Goal: Find specific page/section: Find specific page/section

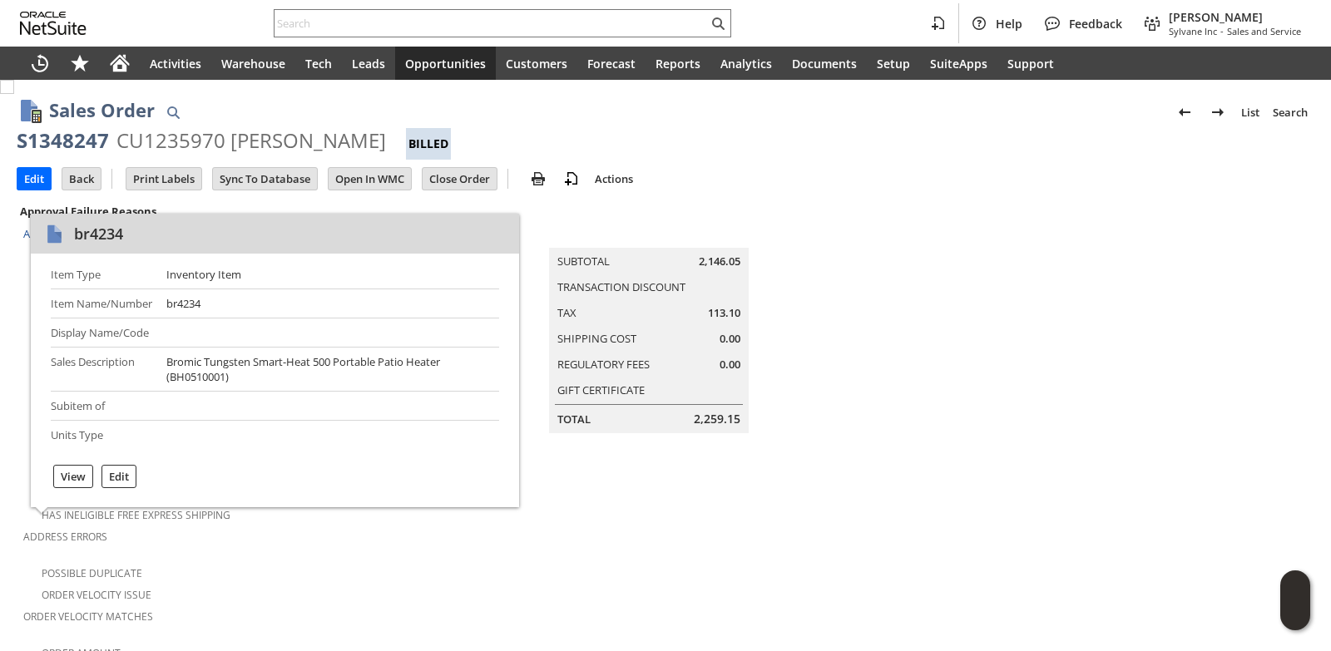
click at [359, 25] on input "text" at bounding box center [491, 23] width 433 height 20
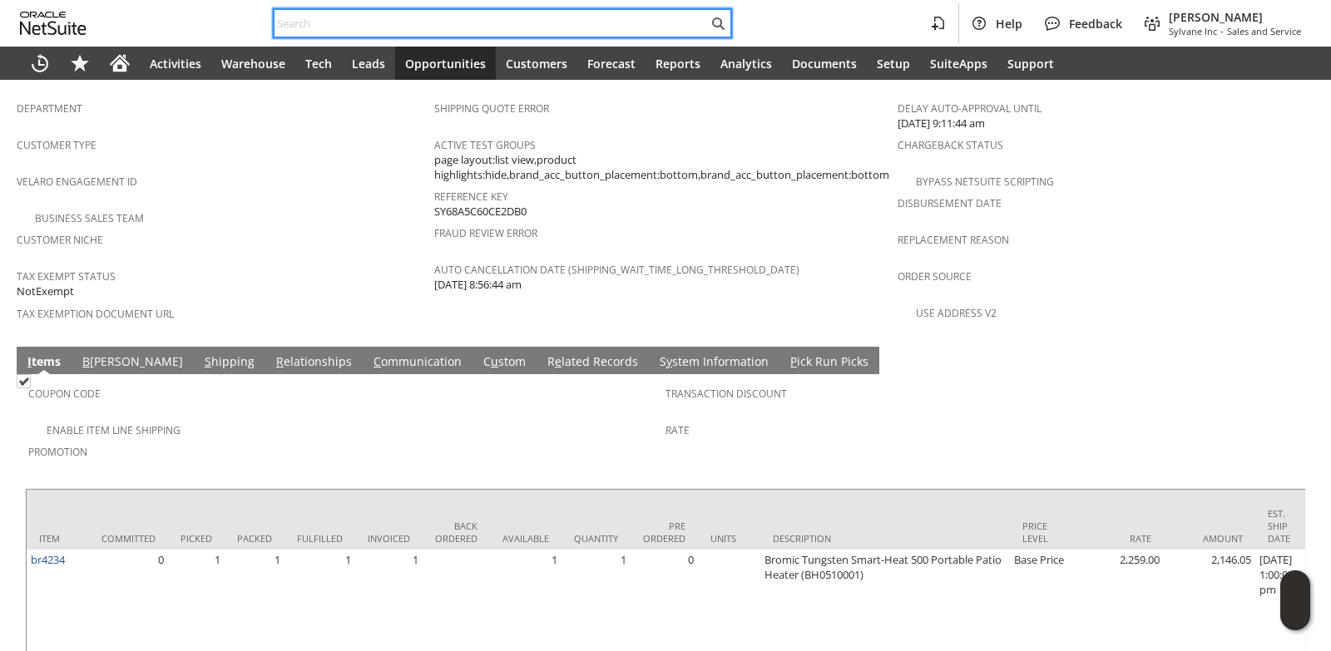
paste input "S1350195"
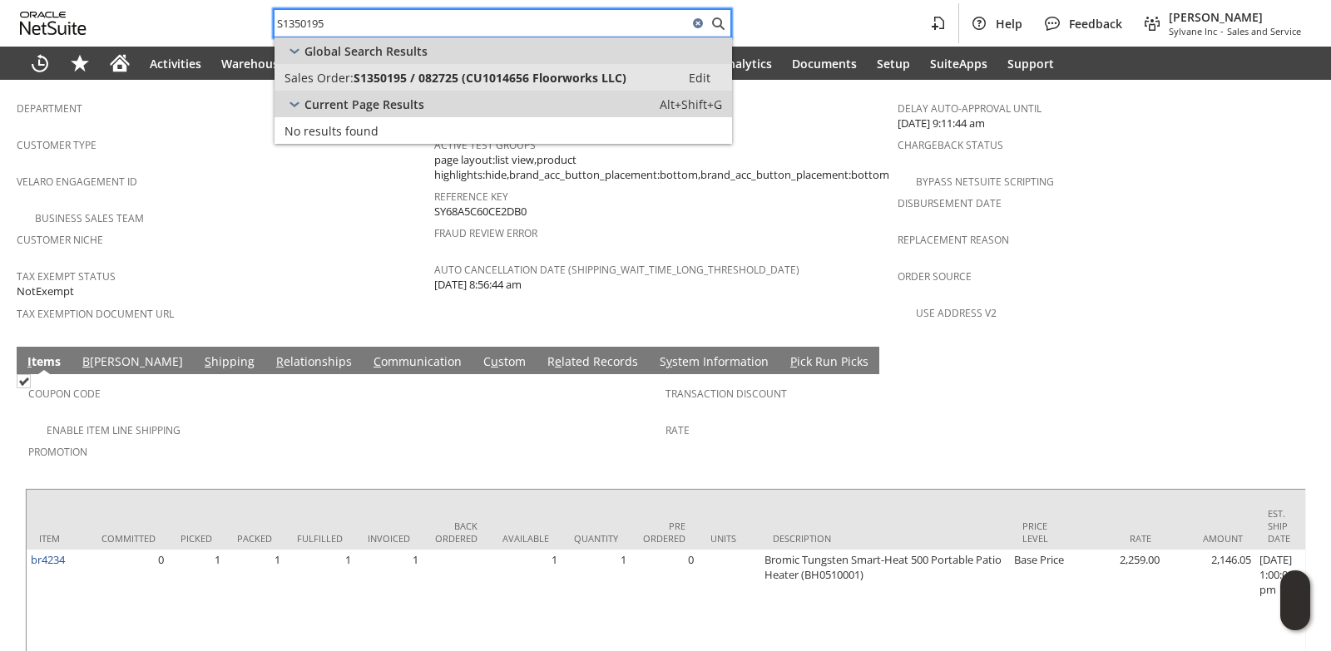
type input "S1350195"
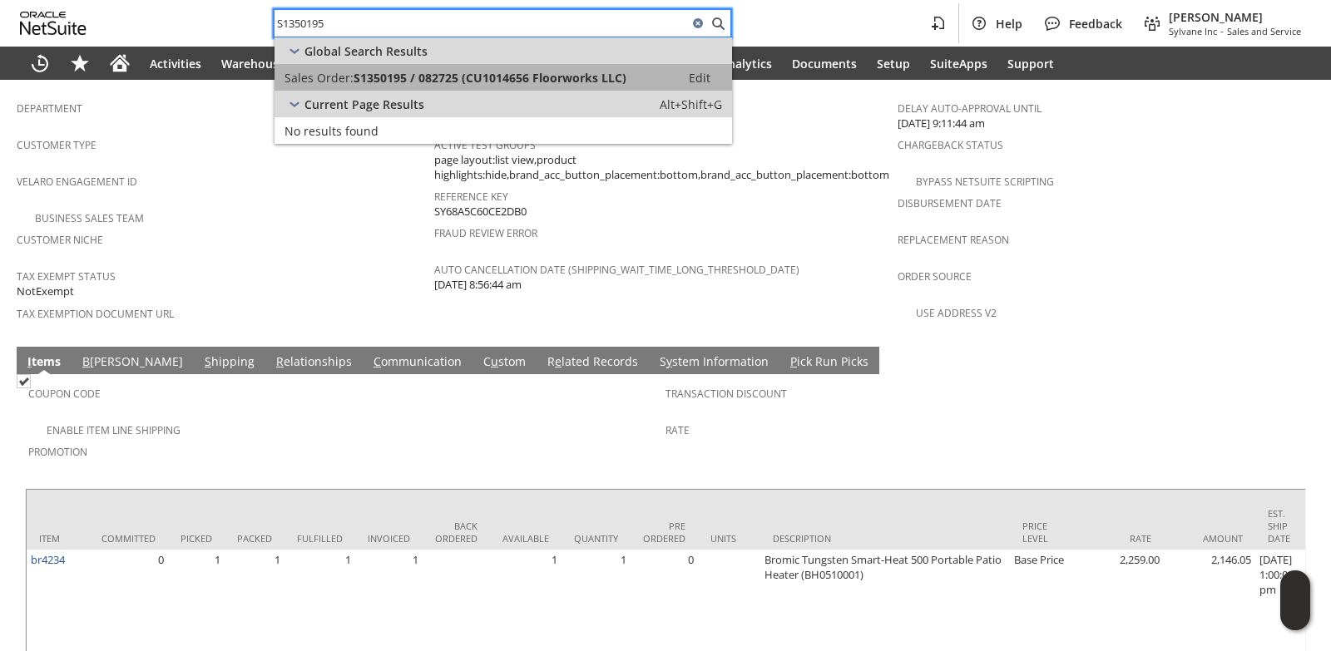
click at [441, 80] on span "S1350195 / 082725 (CU1014656 Floorworks LLC)" at bounding box center [490, 78] width 273 height 16
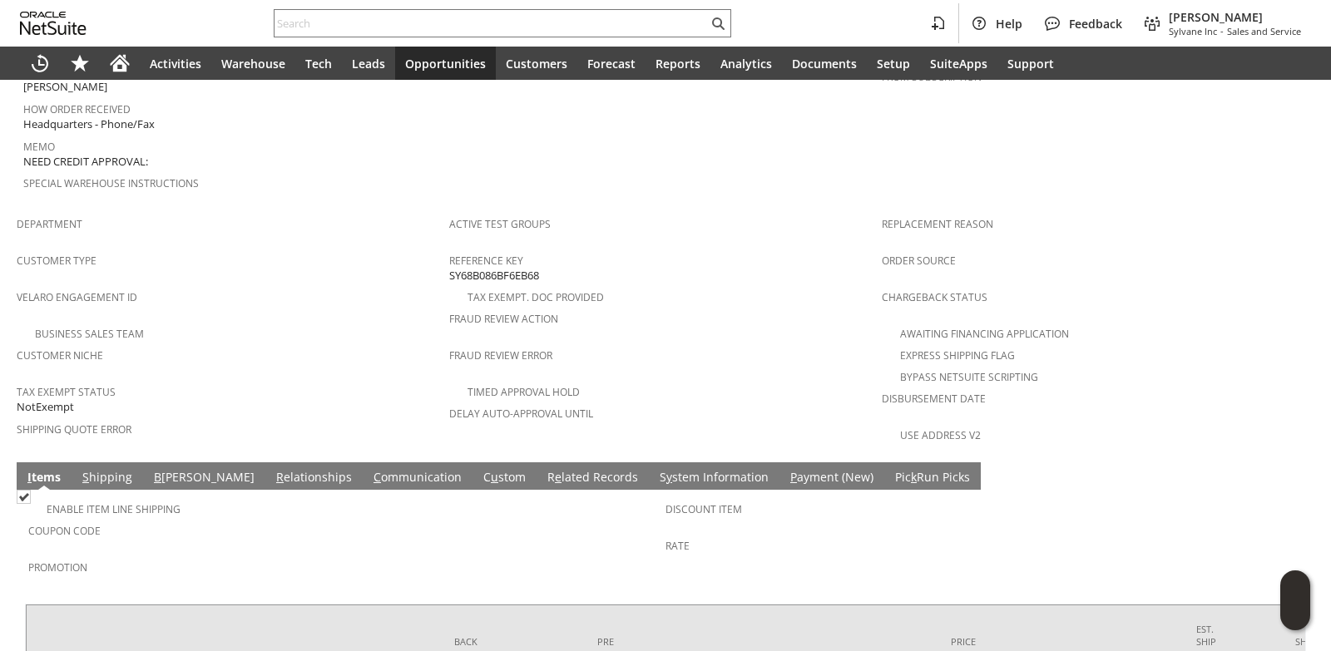
scroll to position [863, 0]
click at [369, 468] on link "C ommunication" at bounding box center [417, 477] width 96 height 18
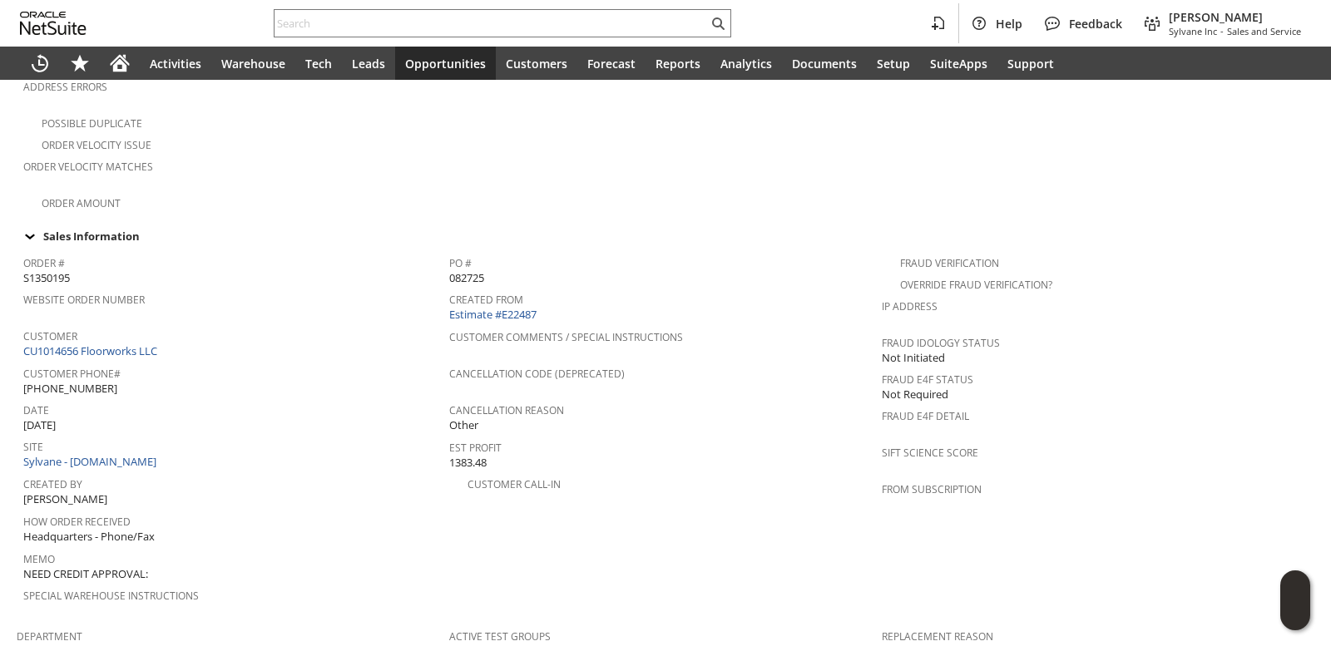
scroll to position [448, 0]
click at [131, 346] on link "CU1014656 Floorworks LLC" at bounding box center [92, 353] width 138 height 15
